Goal: Find specific page/section: Find specific page/section

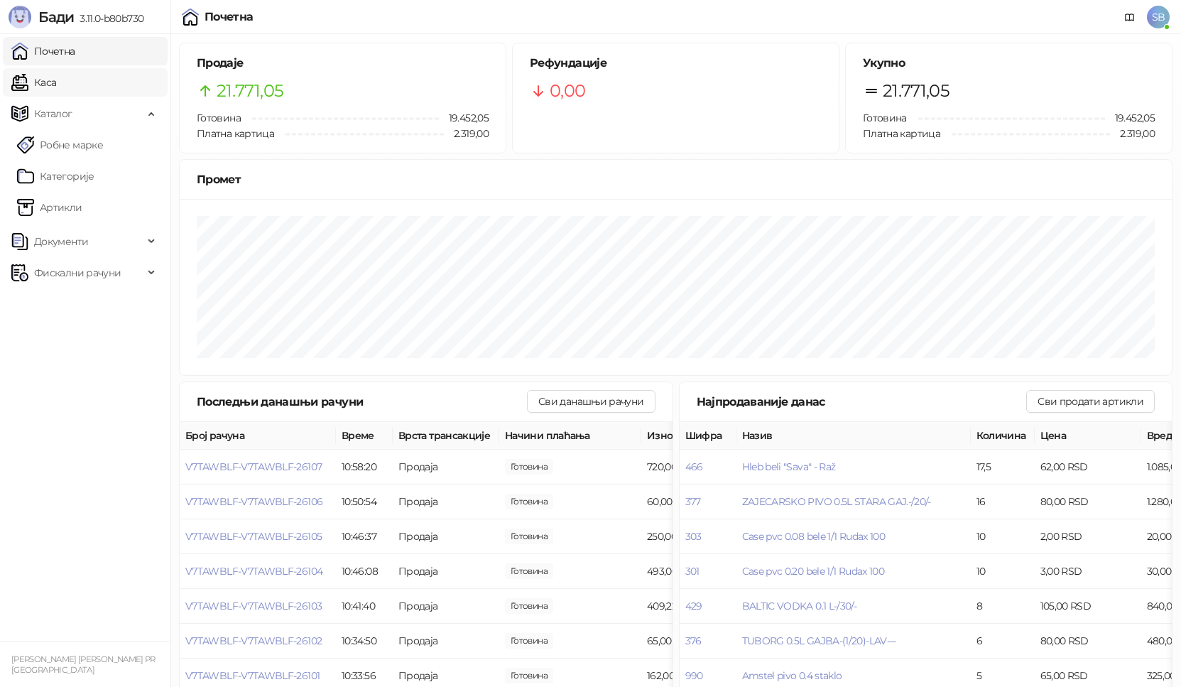
click at [56, 80] on link "Каса" at bounding box center [33, 82] width 45 height 28
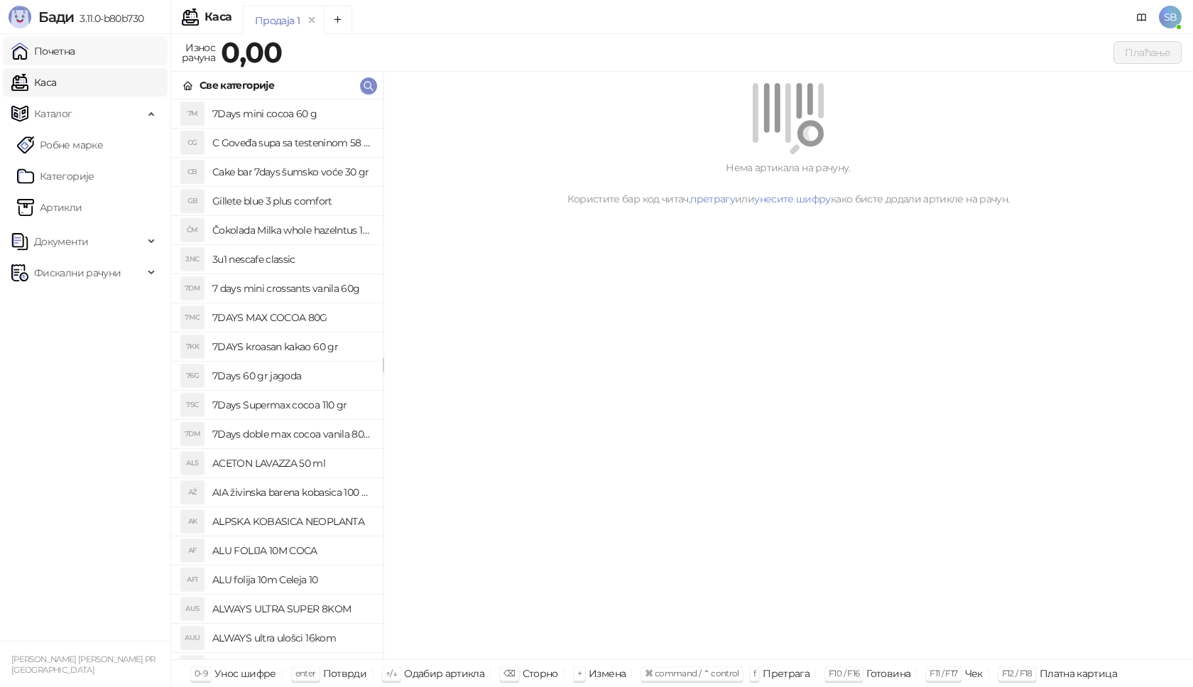
click at [59, 62] on link "Почетна" at bounding box center [43, 51] width 64 height 28
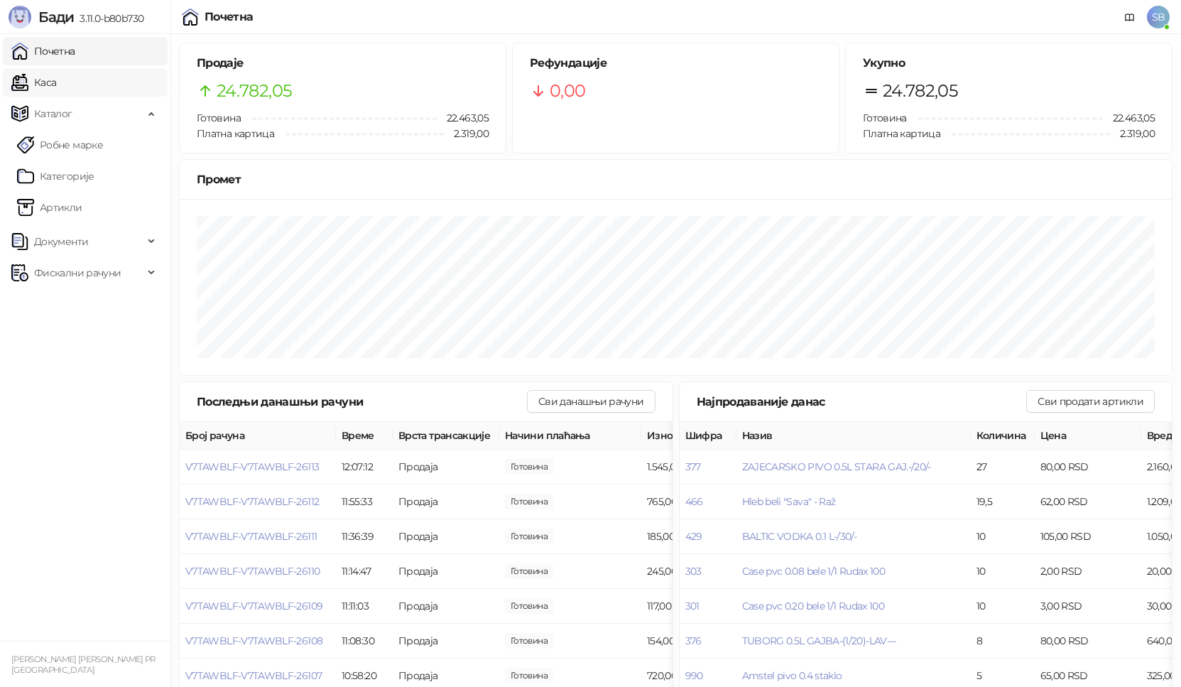
click at [43, 78] on link "Каса" at bounding box center [33, 82] width 45 height 28
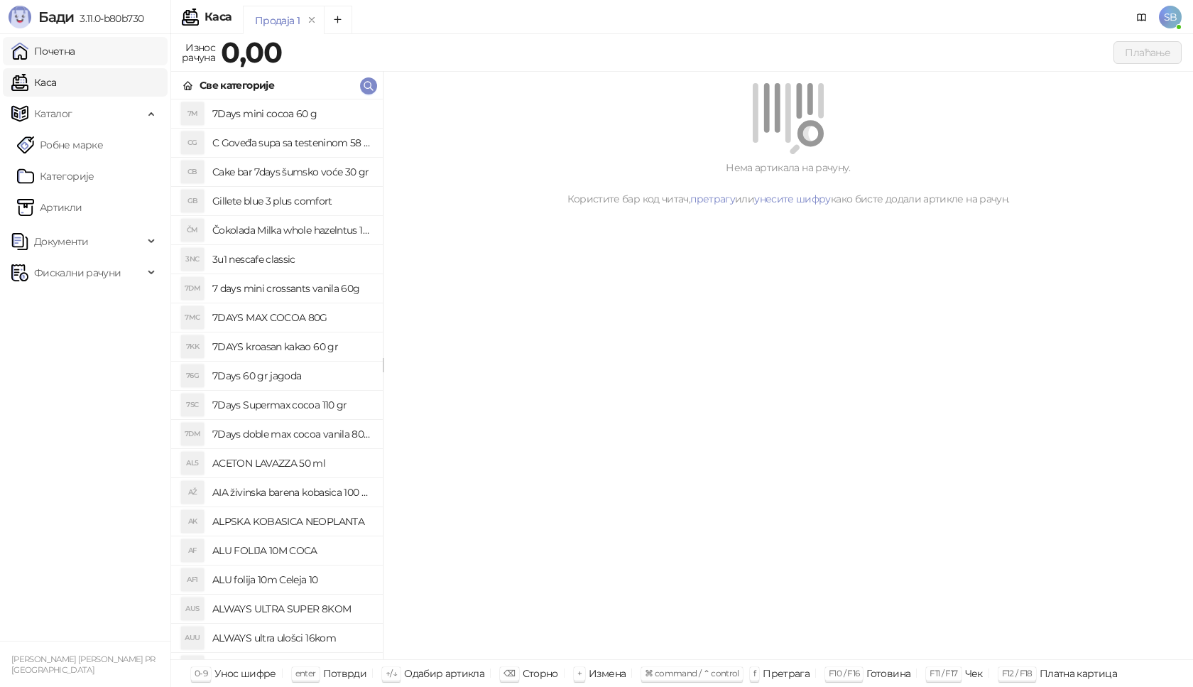
click at [49, 62] on link "Почетна" at bounding box center [43, 51] width 64 height 28
